Goal: Ask a question

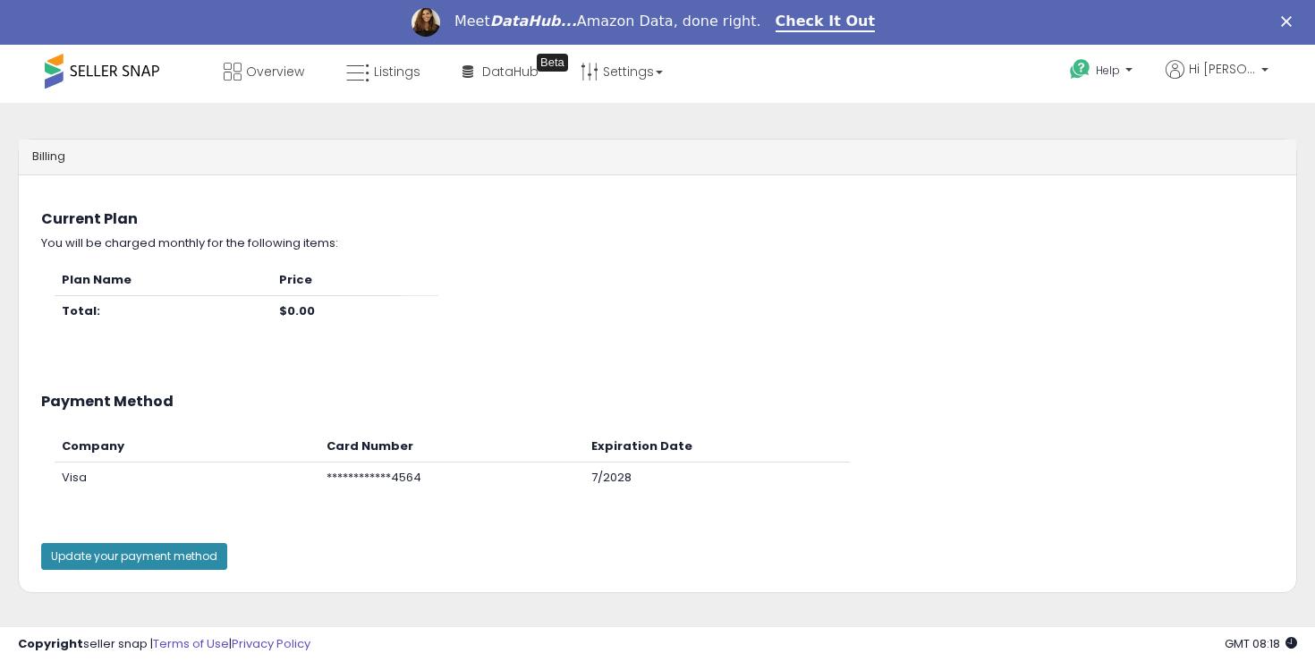
click at [155, 565] on button "Update your payment method" at bounding box center [134, 556] width 186 height 27
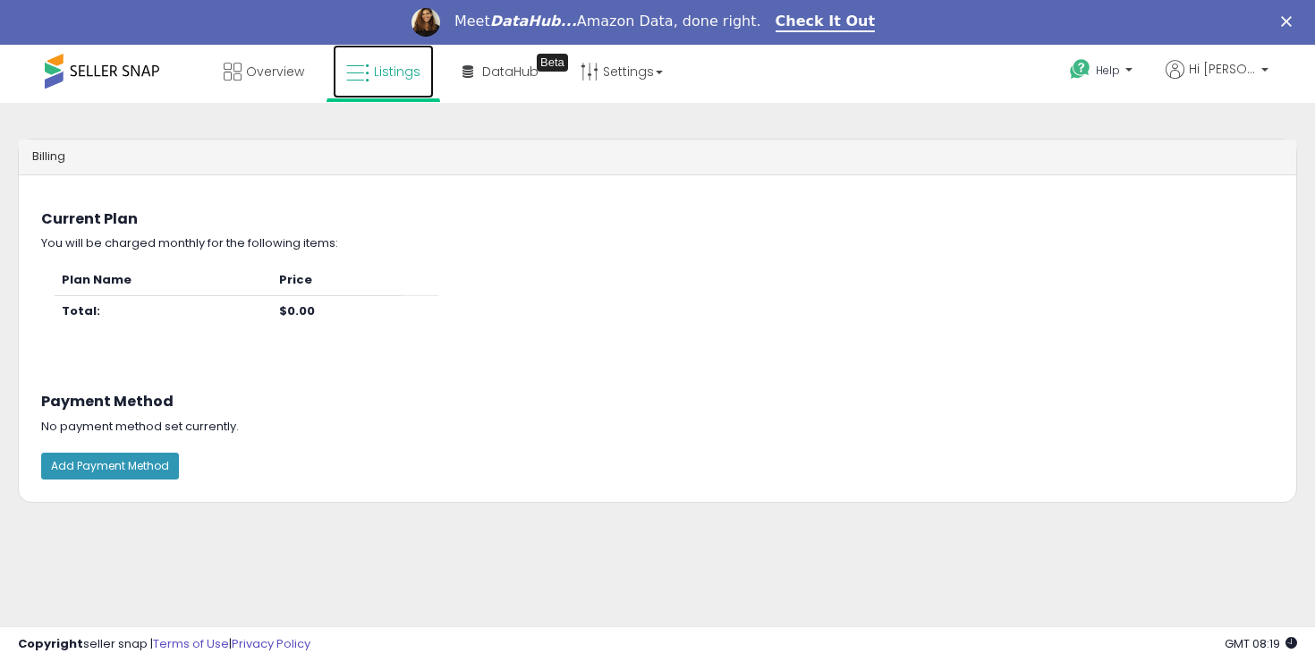
click at [389, 64] on span "Listings" at bounding box center [397, 72] width 47 height 18
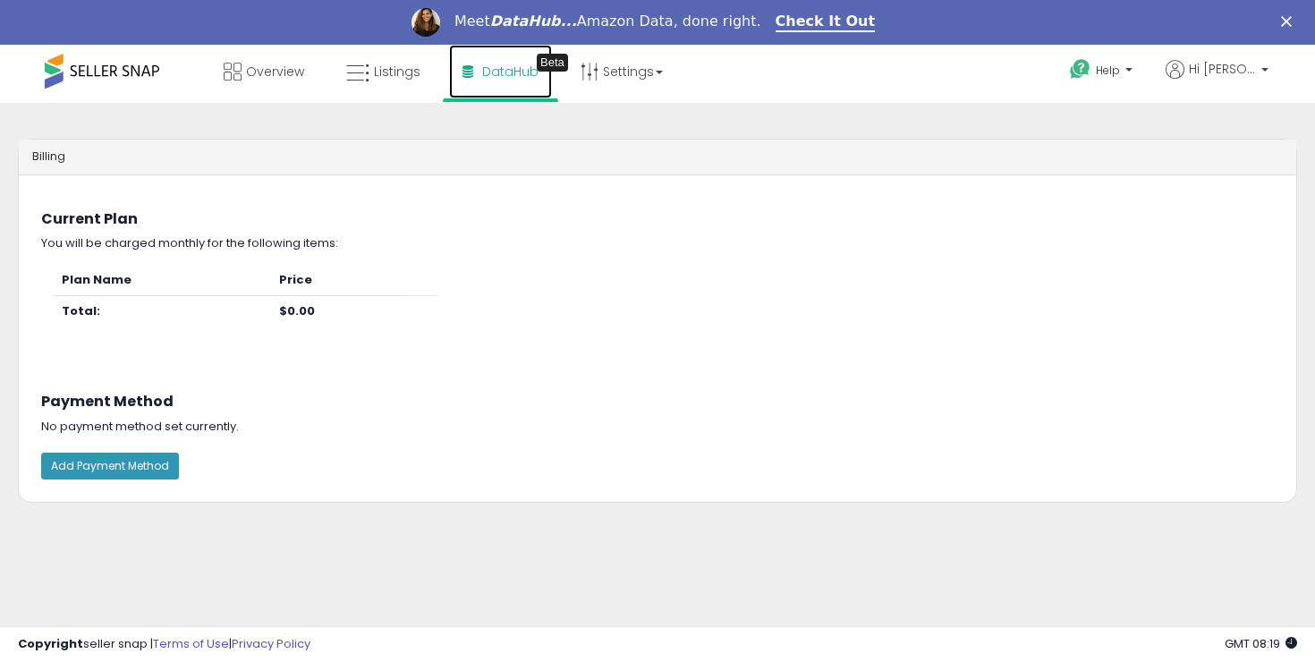
click at [498, 67] on span "DataHub" at bounding box center [510, 72] width 56 height 18
click at [653, 65] on link "Settings" at bounding box center [621, 72] width 109 height 54
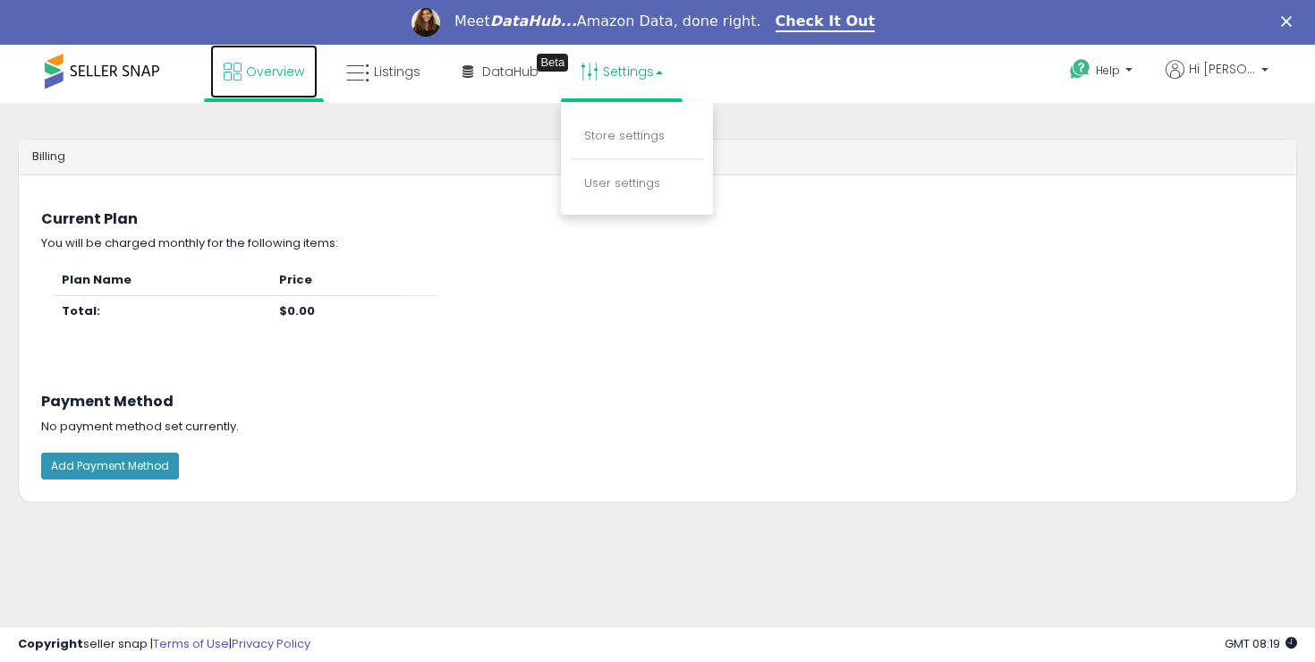
click at [282, 83] on link "Overview" at bounding box center [263, 72] width 107 height 54
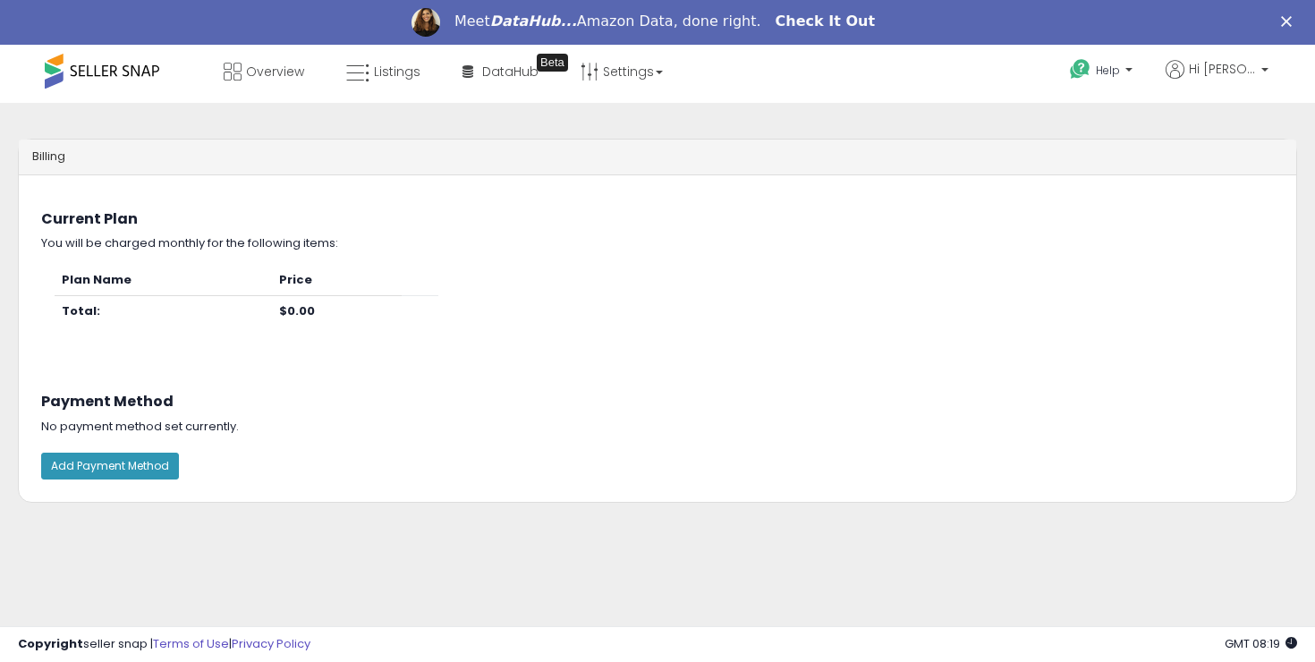
click at [850, 27] on link "Check It Out" at bounding box center [826, 23] width 100 height 20
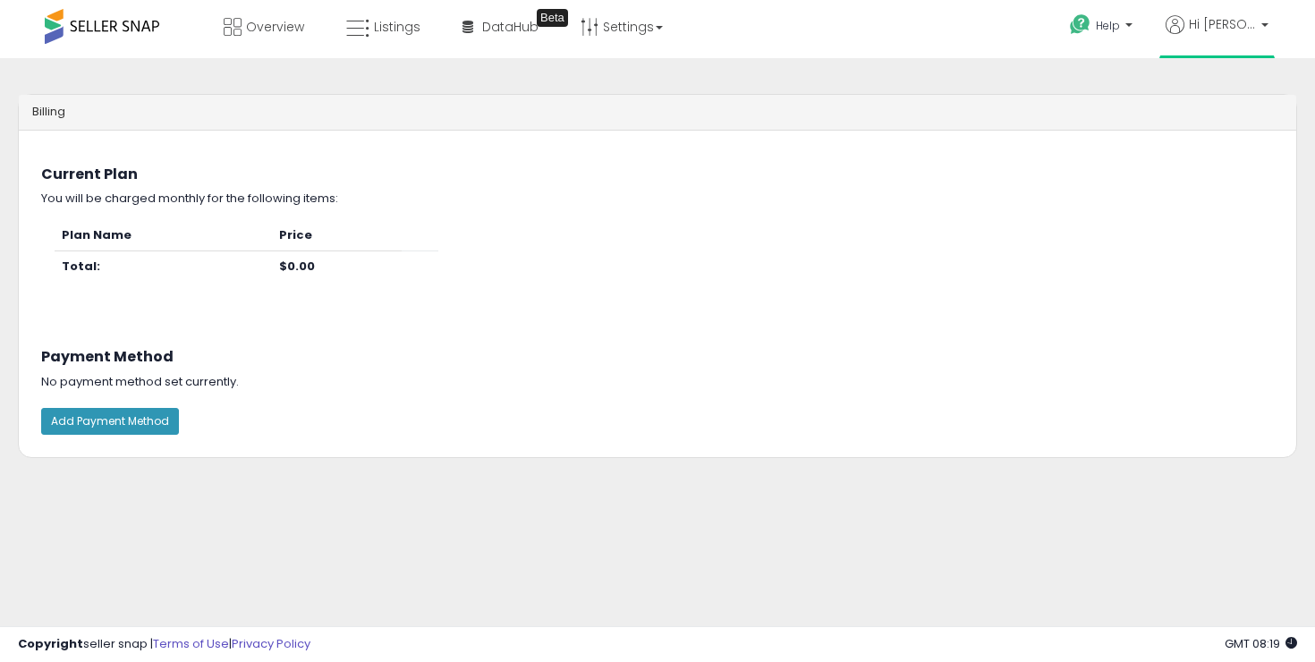
click at [1271, 38] on li "Hi Daniel Account Profile Logout" at bounding box center [1217, 37] width 115 height 44
click at [1242, 23] on span "Hi [PERSON_NAME]" at bounding box center [1222, 24] width 67 height 18
click at [1120, 29] on span "Help" at bounding box center [1108, 25] width 24 height 15
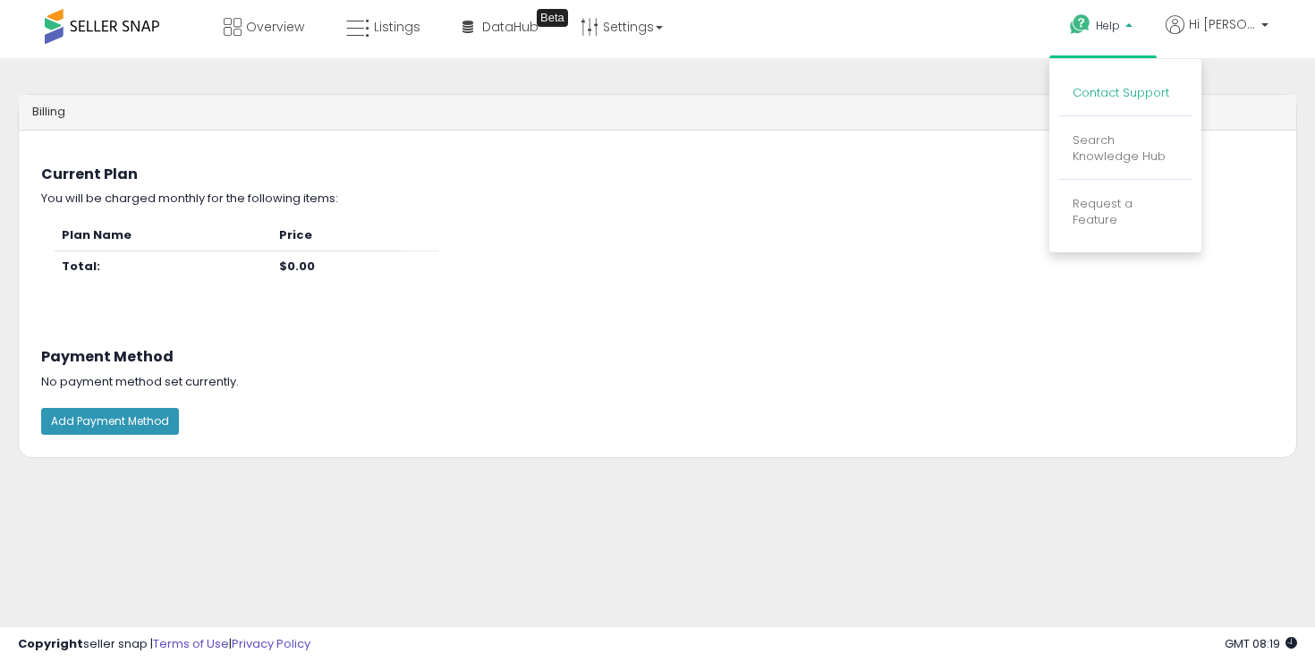
click at [1125, 88] on link "Contact Support" at bounding box center [1121, 92] width 97 height 17
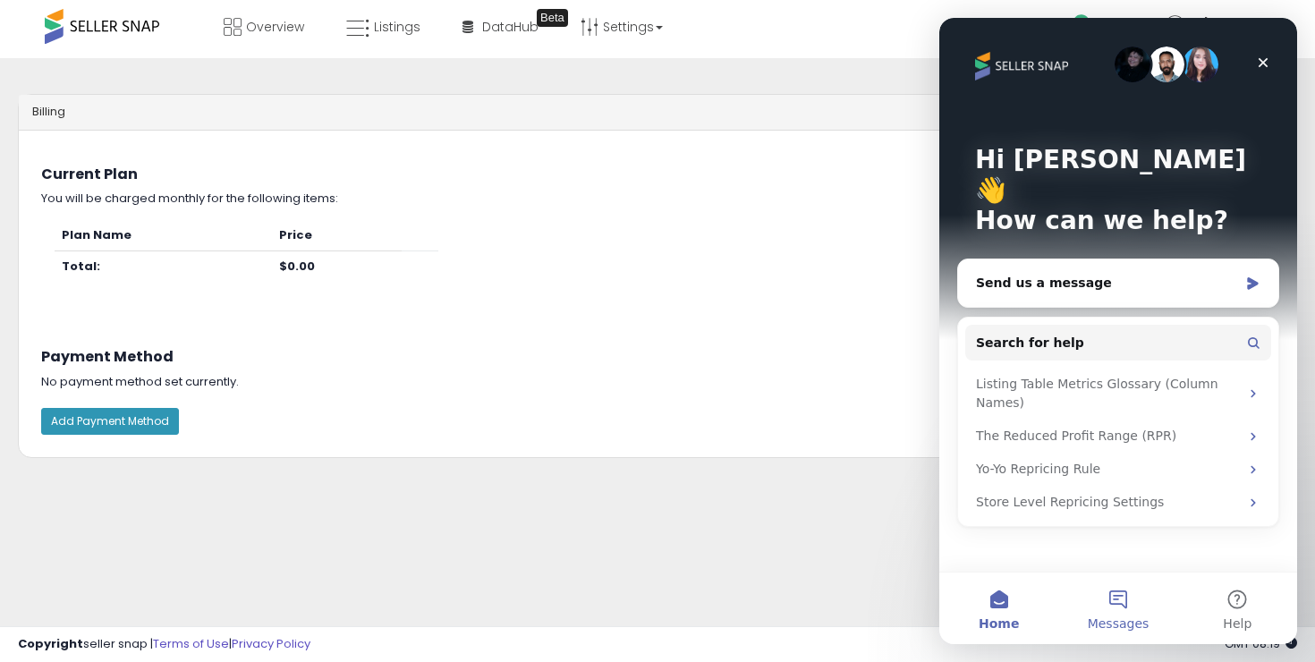
click at [1119, 578] on button "Messages" at bounding box center [1117, 609] width 119 height 72
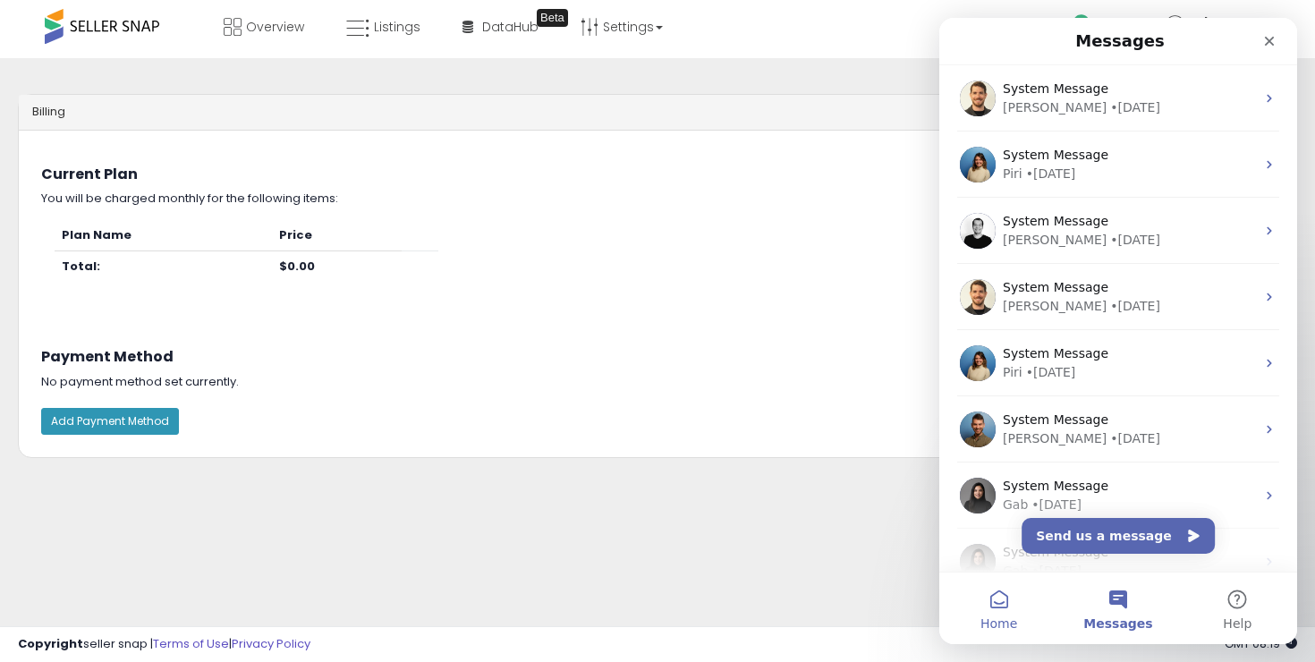
click at [1002, 592] on button "Home" at bounding box center [998, 609] width 119 height 72
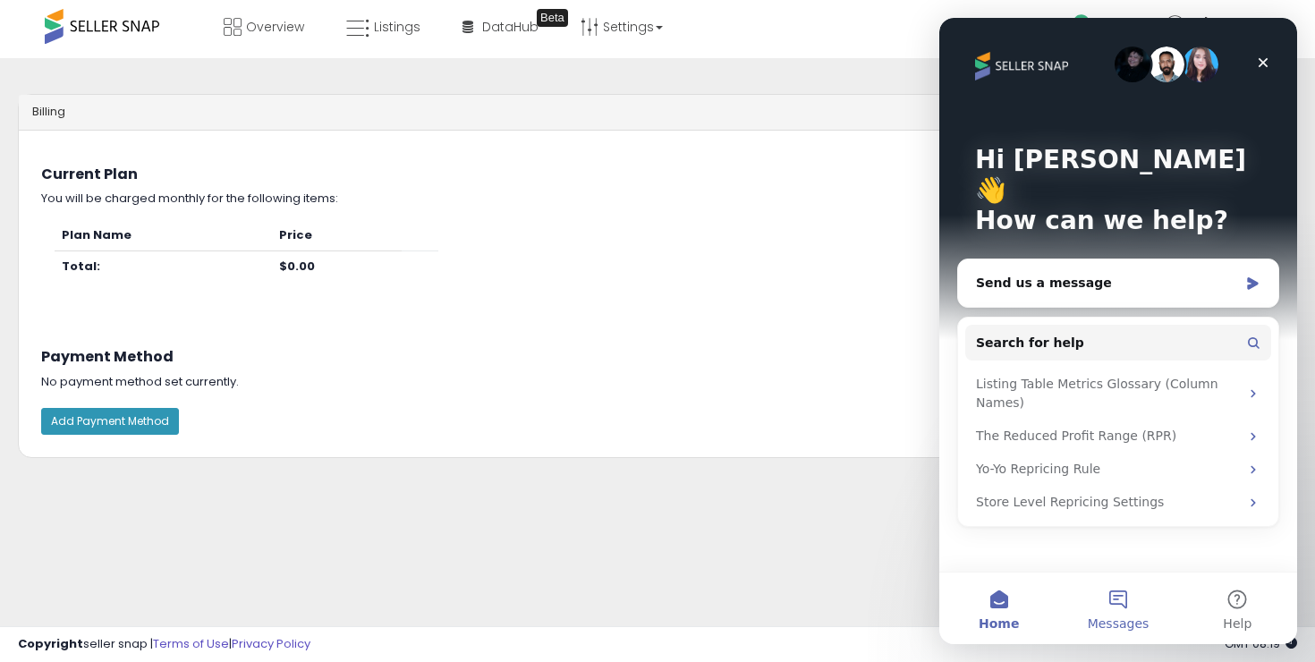
click at [1093, 591] on button "Messages" at bounding box center [1117, 609] width 119 height 72
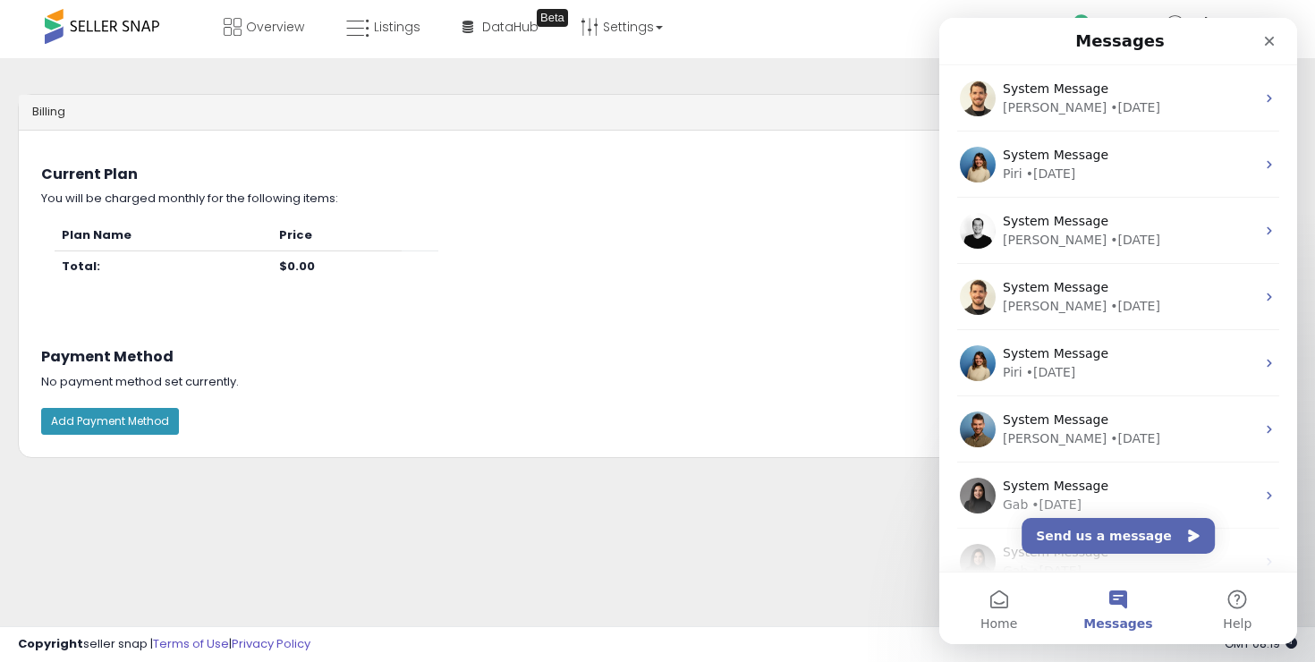
click at [882, 334] on div "Payment Method No payment method set currently." at bounding box center [658, 361] width 1278 height 76
